Goal: Task Accomplishment & Management: Use online tool/utility

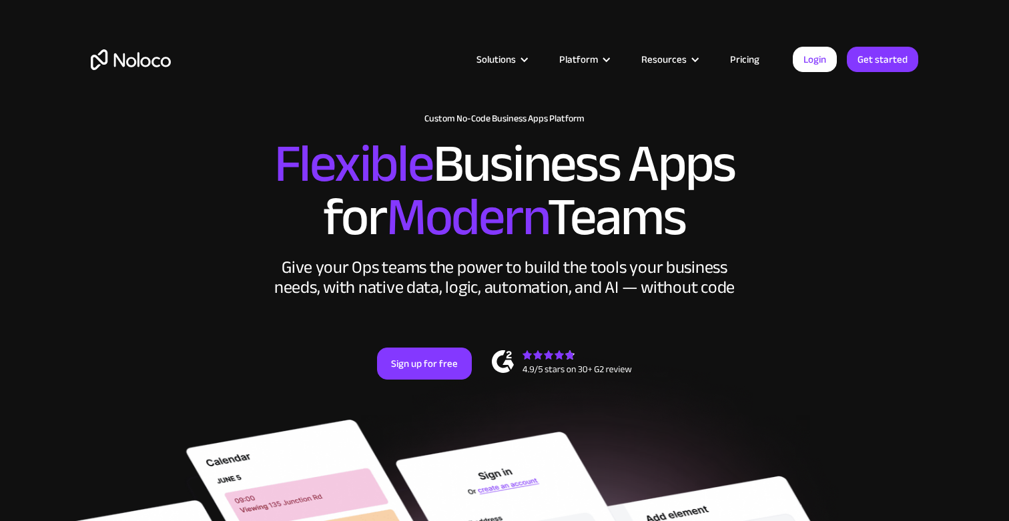
click at [807, 61] on link "Login" at bounding box center [815, 59] width 44 height 25
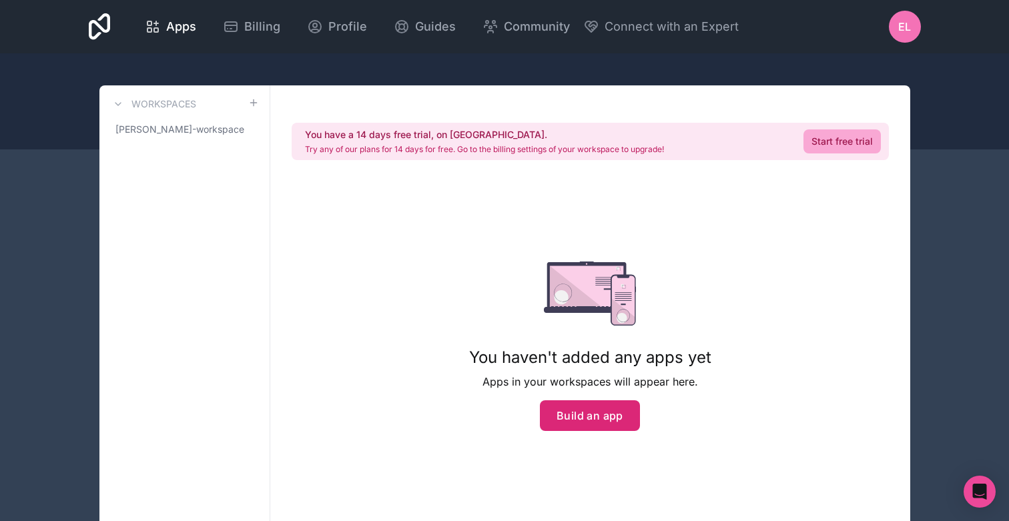
click at [624, 421] on button "Build an app" at bounding box center [590, 415] width 100 height 31
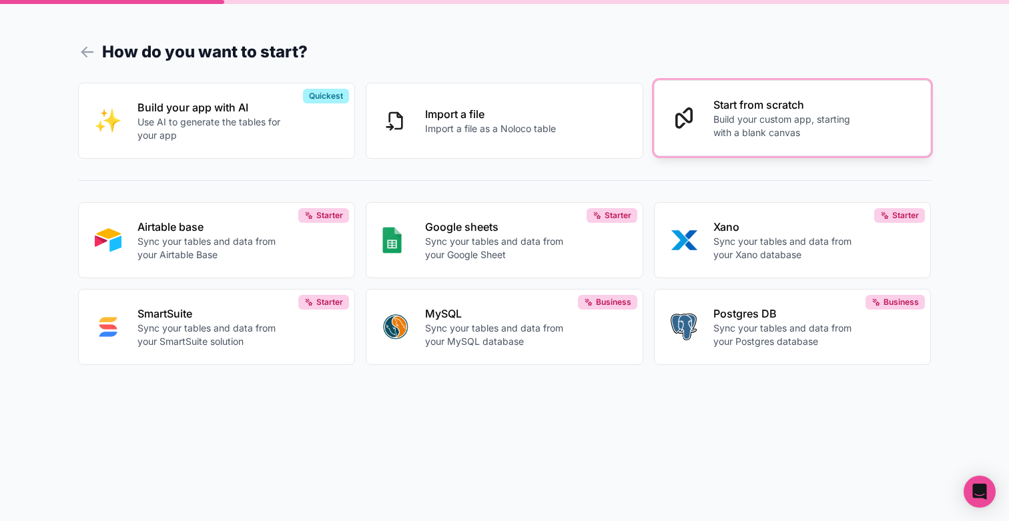
click at [773, 117] on p "Build your custom app, starting with a blank canvas" at bounding box center [788, 126] width 148 height 27
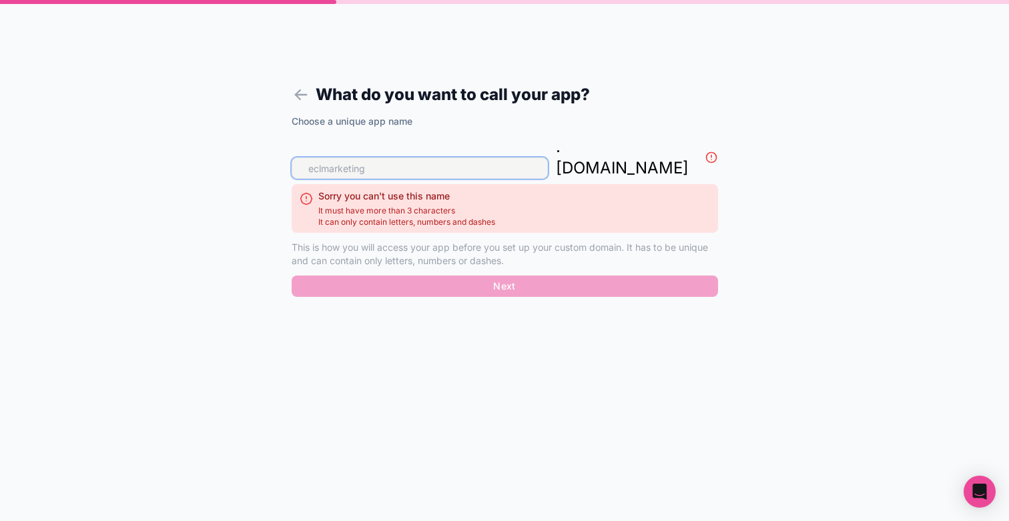
click at [478, 158] on input "text" at bounding box center [420, 168] width 256 height 21
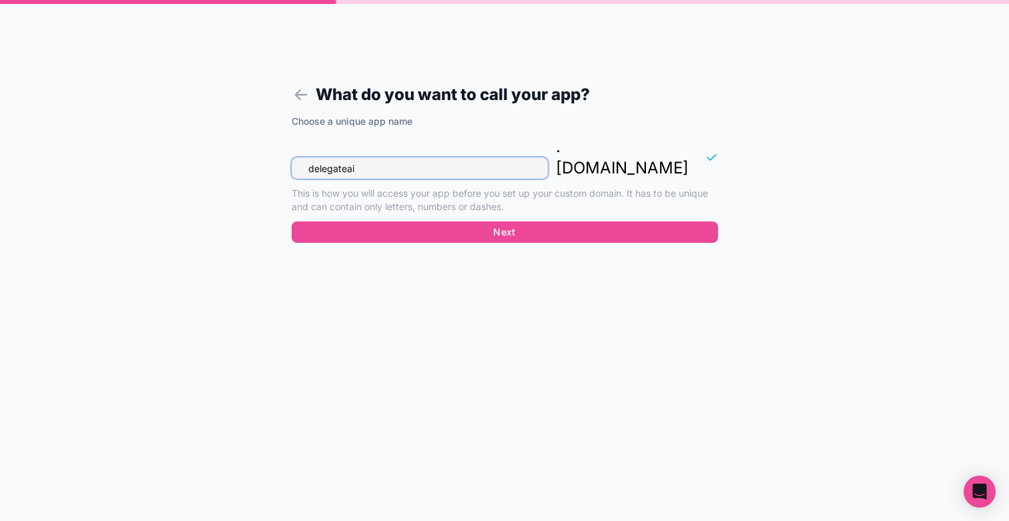
type input "delegateai"
click at [581, 236] on form "What do you want to call your app? Choose a unique app name delegateai . noloco…" at bounding box center [505, 276] width 512 height 489
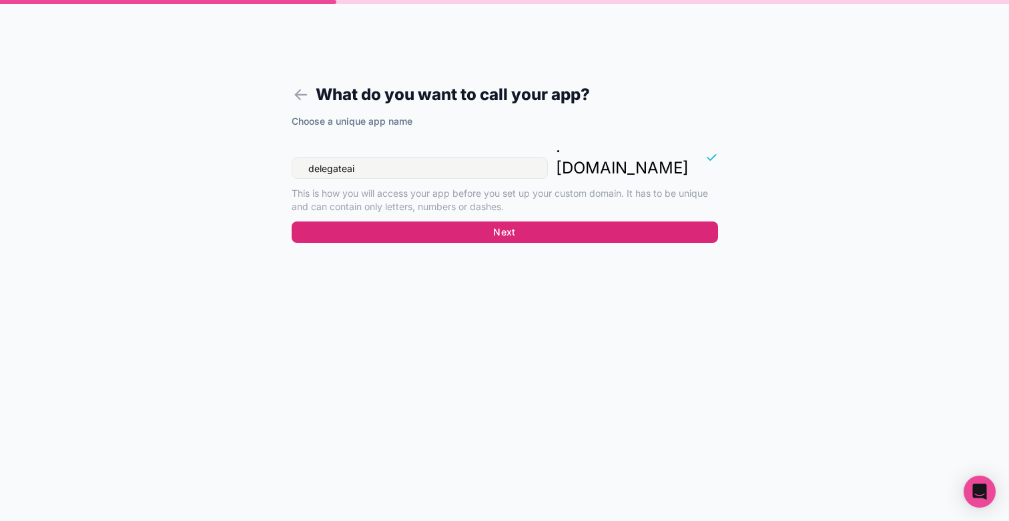
click at [578, 222] on button "Next" at bounding box center [505, 232] width 427 height 21
